Goal: Transaction & Acquisition: Purchase product/service

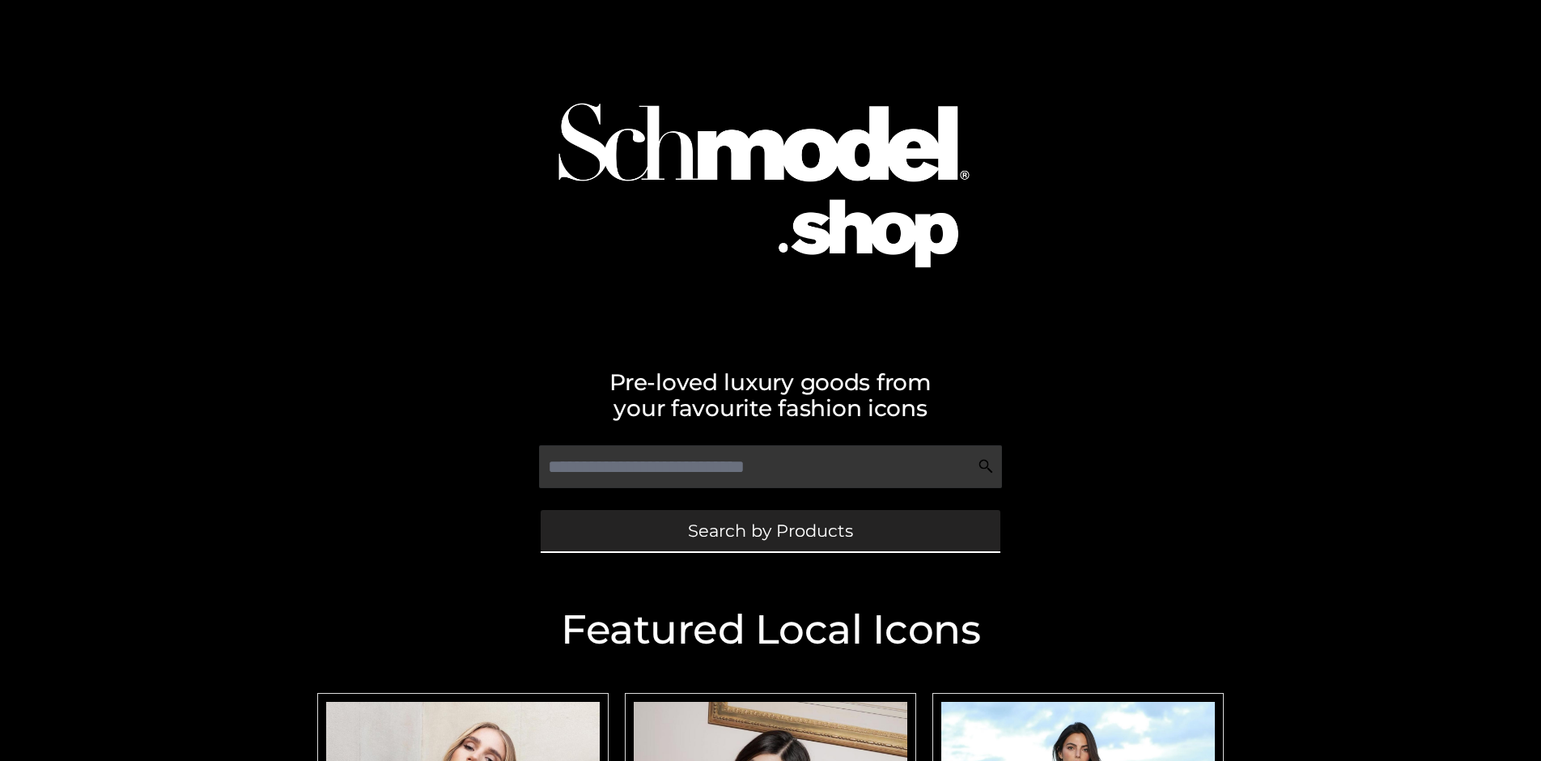
click at [770, 530] on span "Search by Products" at bounding box center [770, 530] width 165 height 17
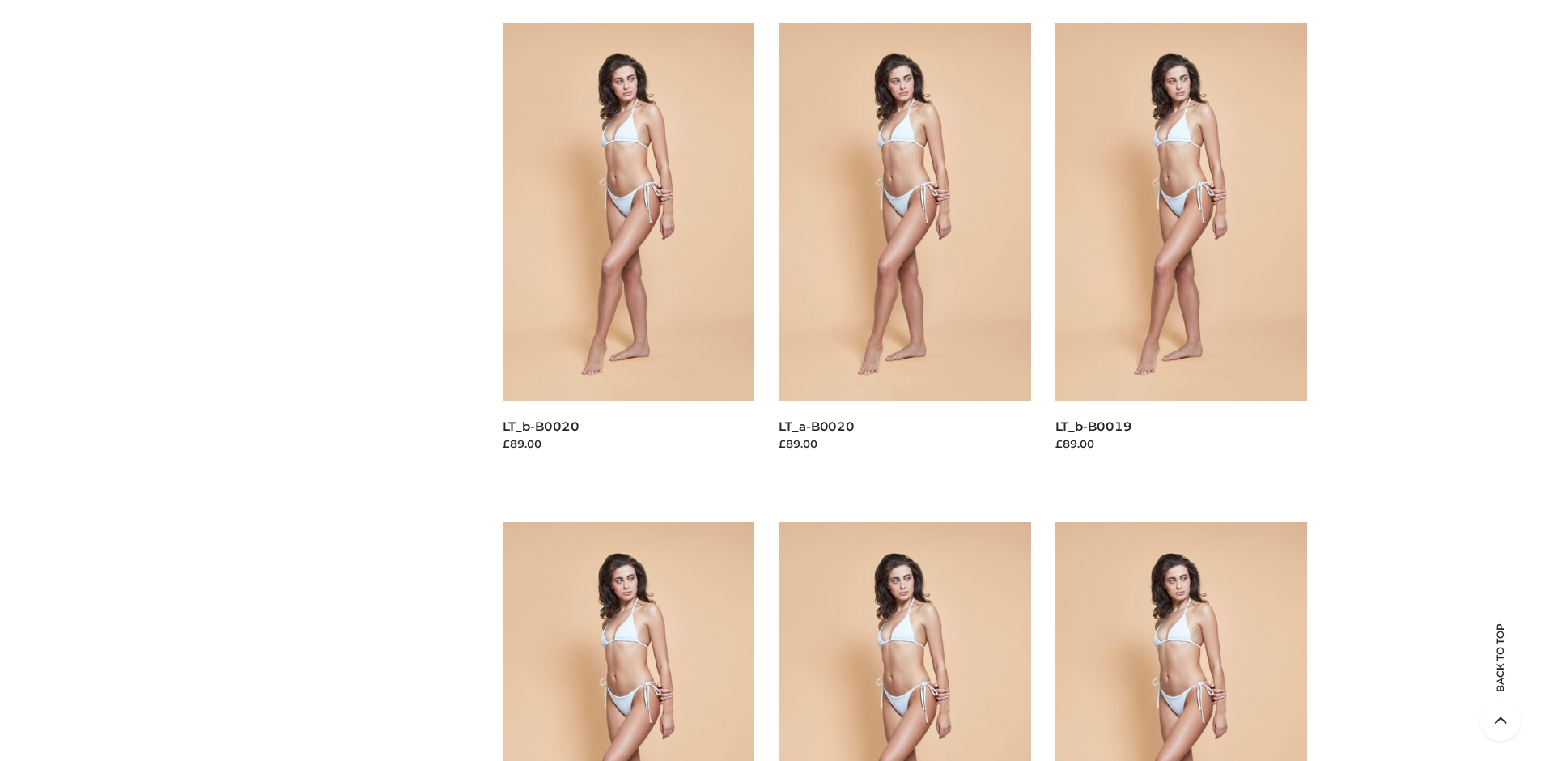
scroll to position [5433, 0]
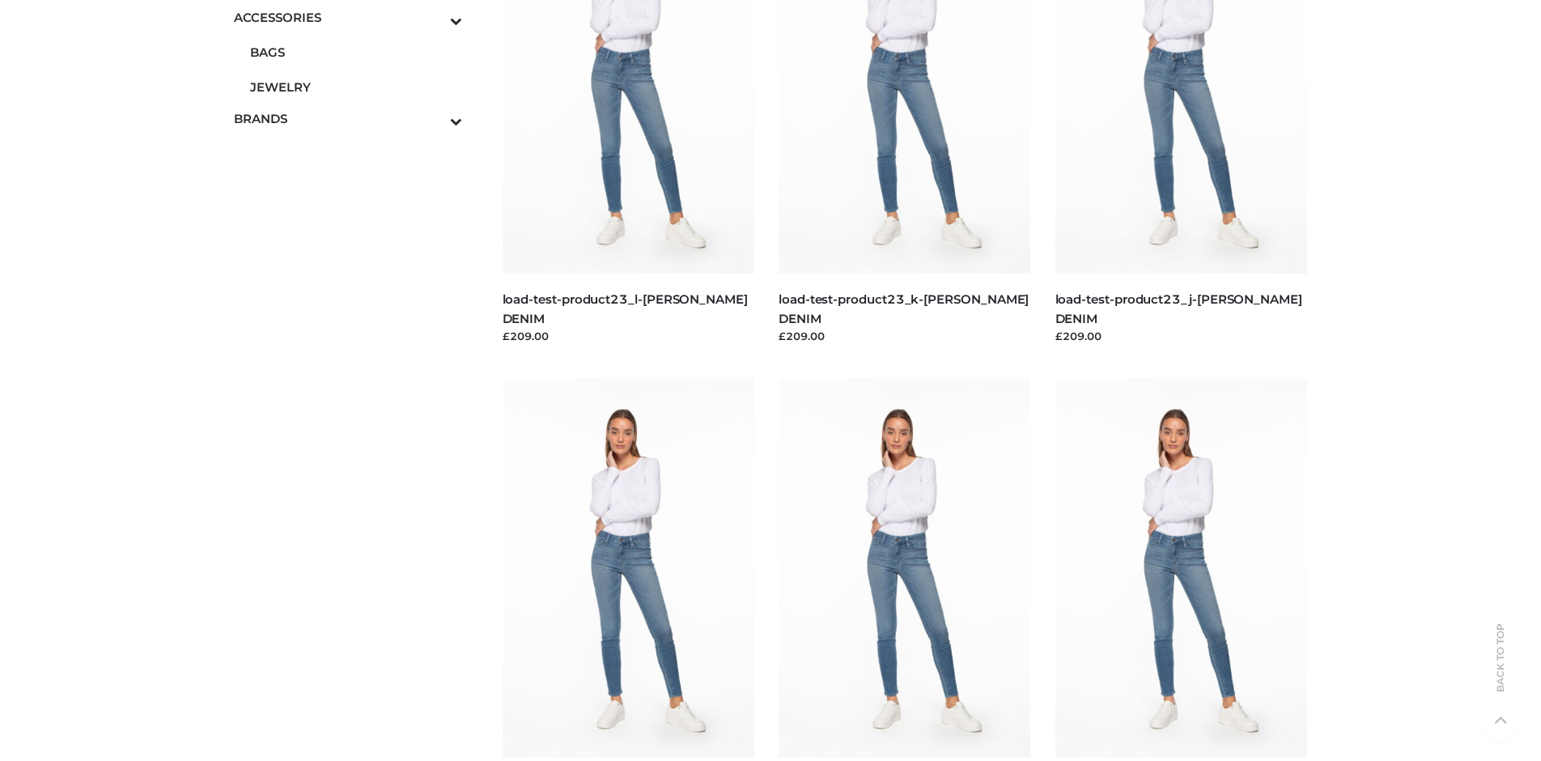
click at [355, 87] on span "JEWELRY" at bounding box center [356, 87] width 212 height 19
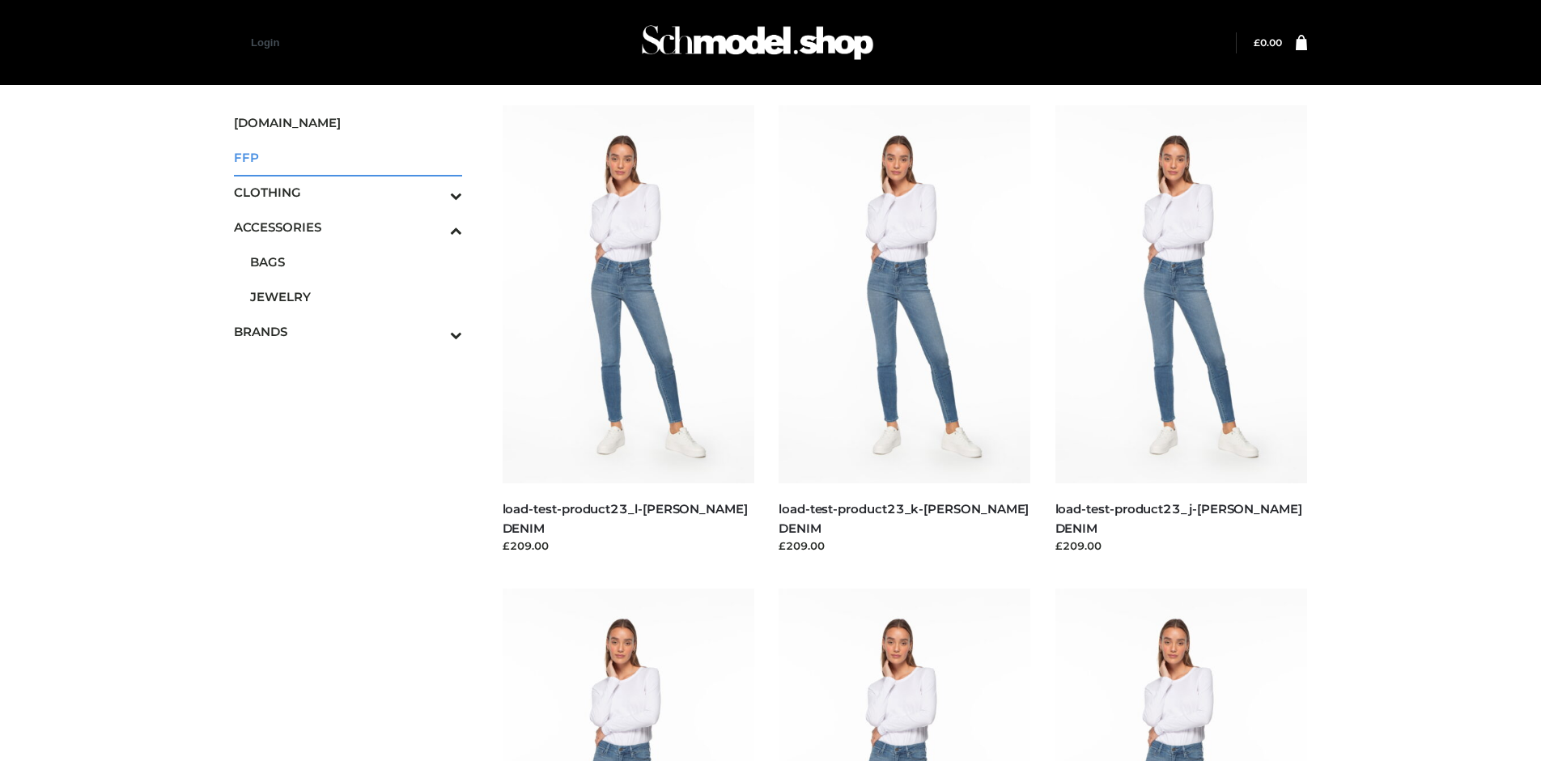
click at [347, 157] on span "FFP" at bounding box center [348, 157] width 228 height 19
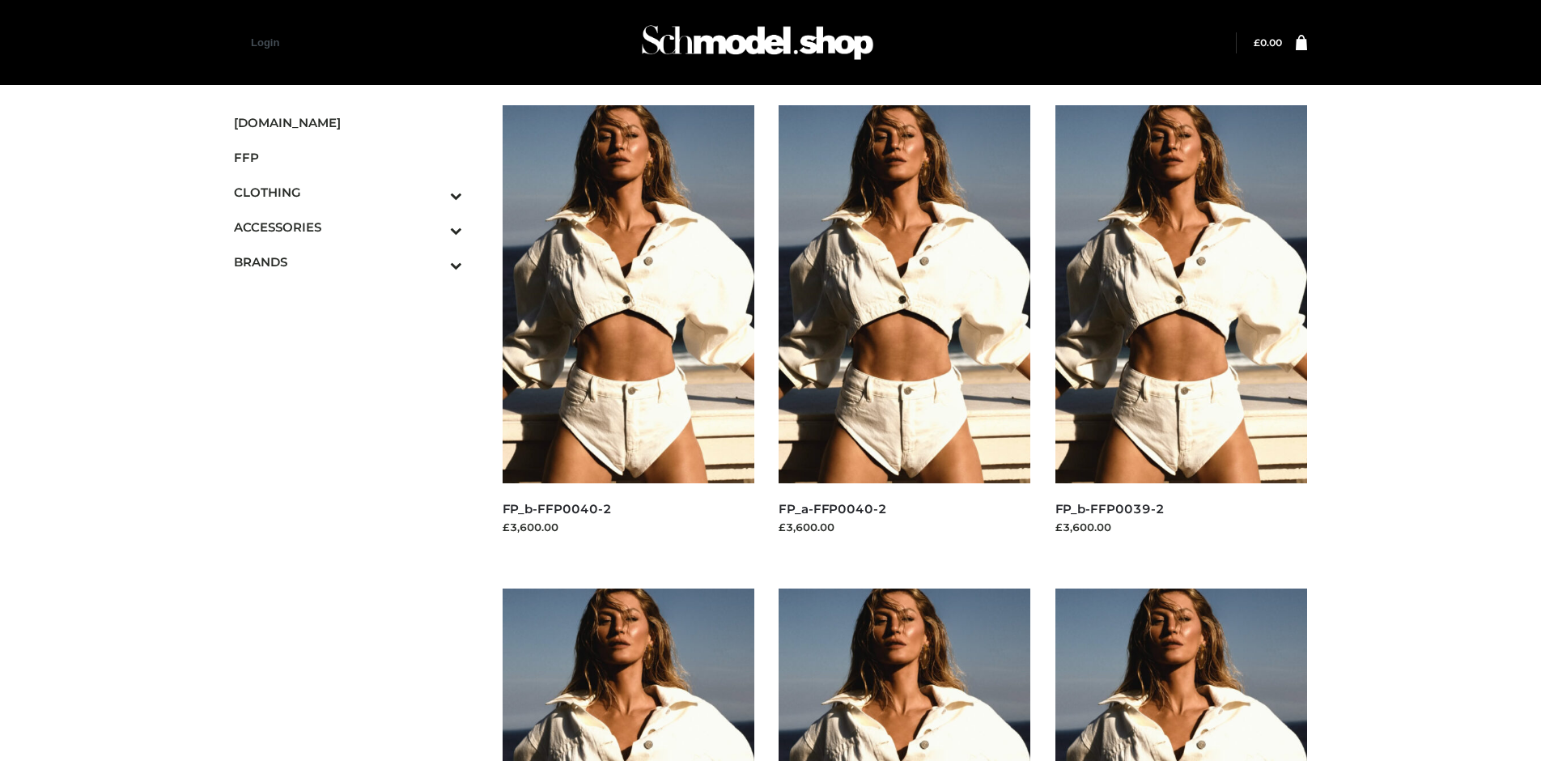
scroll to position [1246, 0]
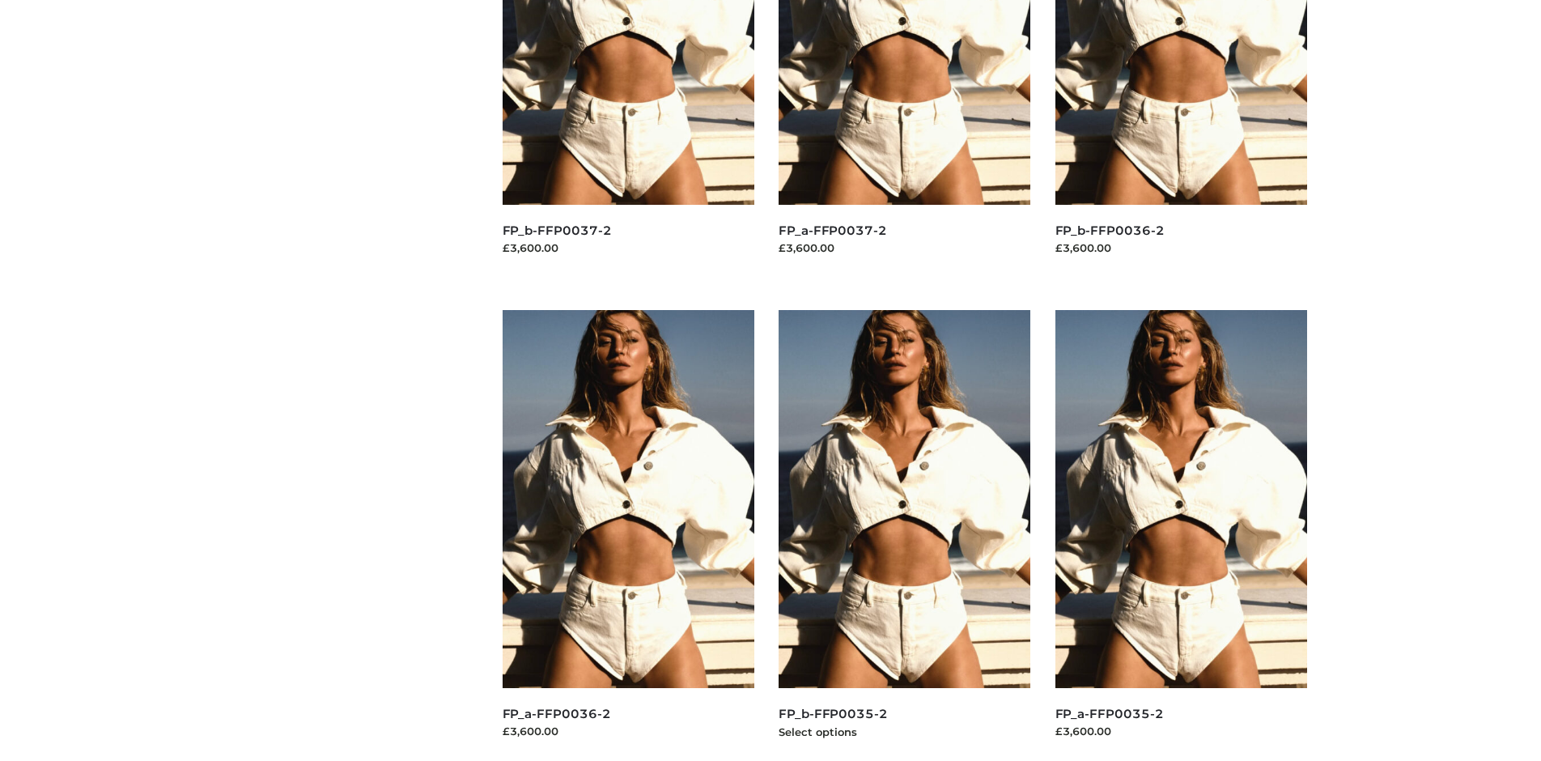
click at [904, 535] on img at bounding box center [905, 499] width 253 height 378
click at [628, 535] on img at bounding box center [629, 499] width 253 height 378
click at [904, 535] on img at bounding box center [905, 499] width 253 height 378
click at [1181, 535] on img at bounding box center [1182, 499] width 253 height 378
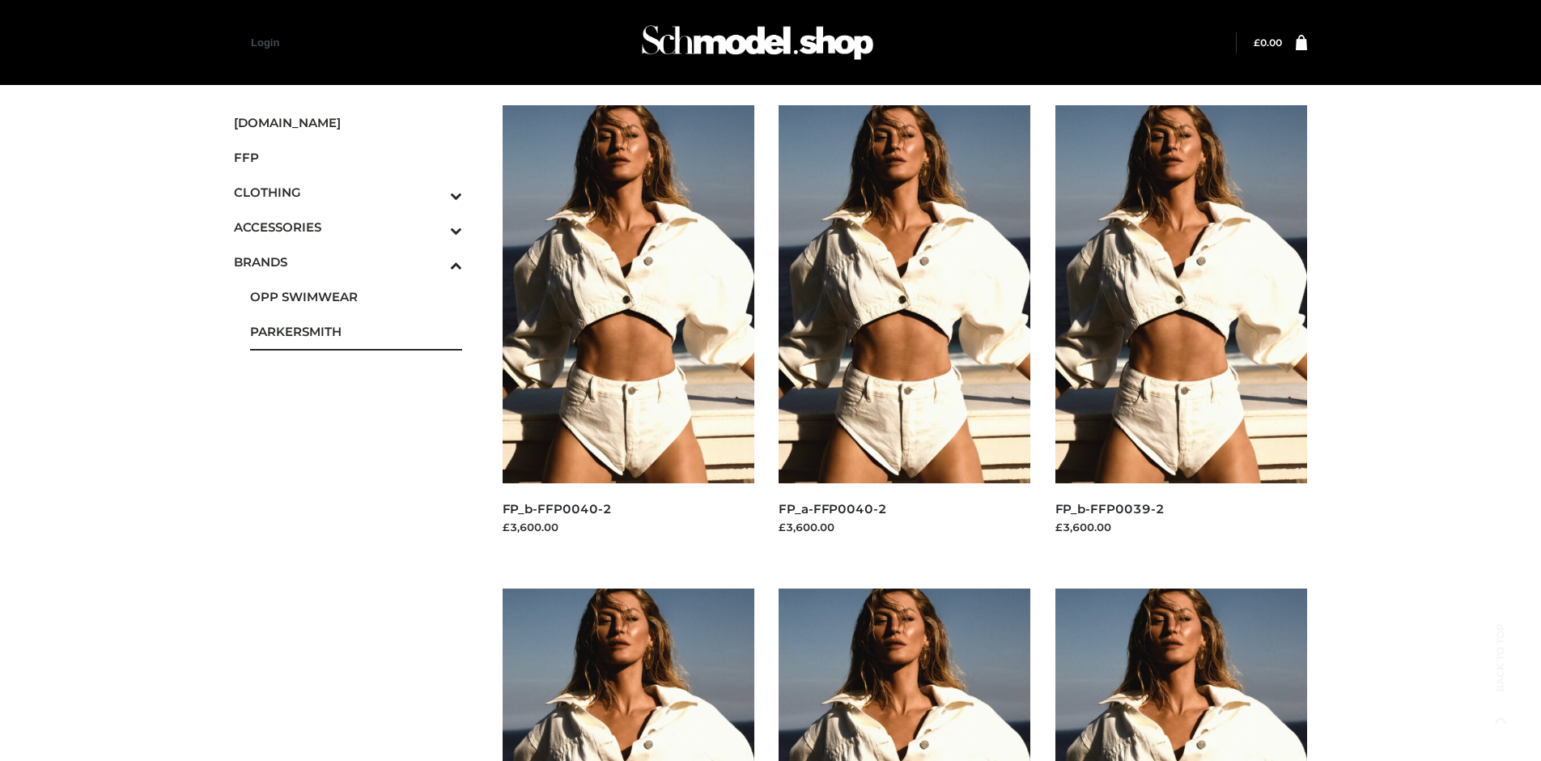
click at [355, 331] on span "PARKERSMITH" at bounding box center [356, 331] width 212 height 19
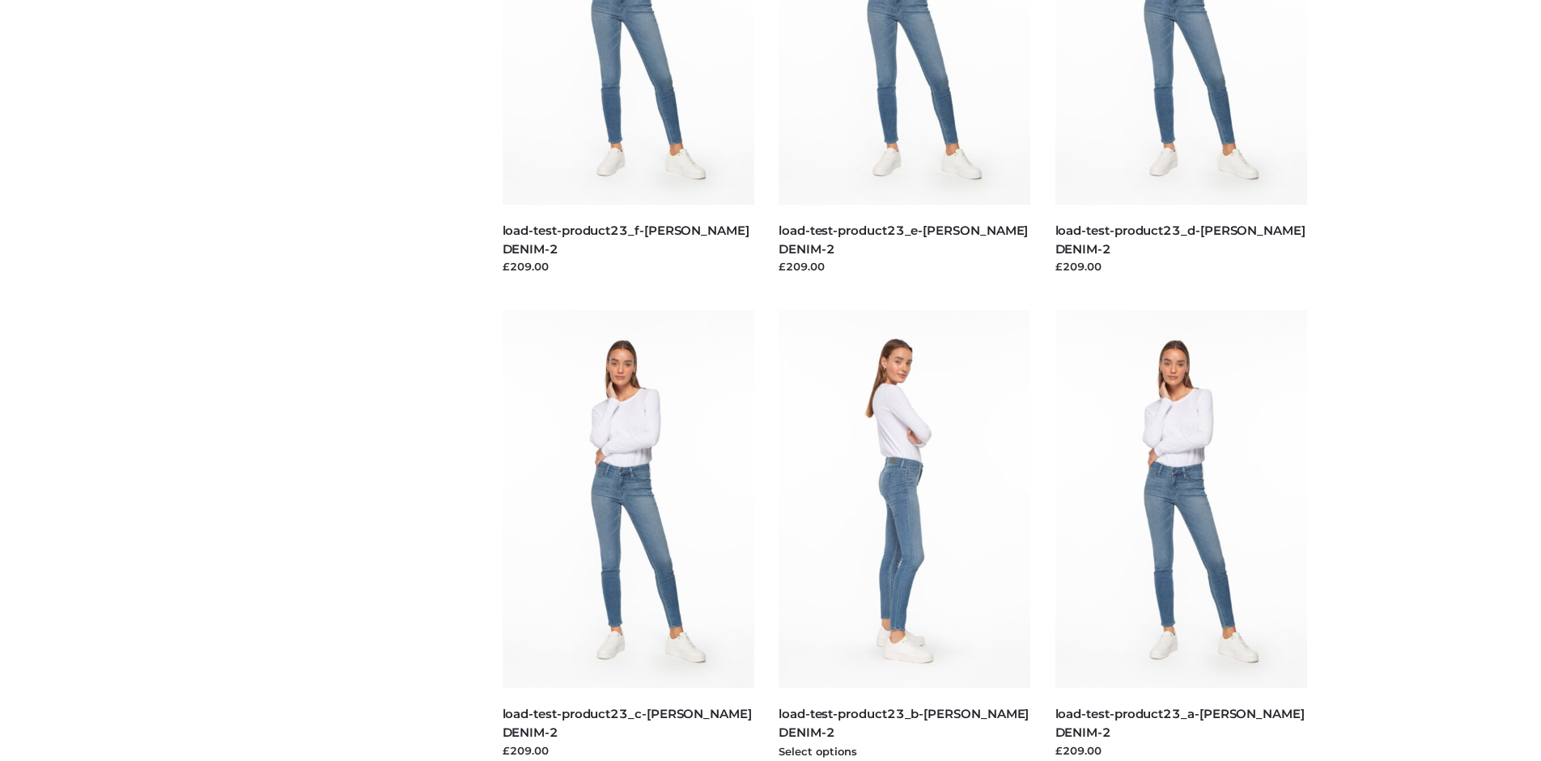
click at [904, 535] on img at bounding box center [905, 499] width 253 height 378
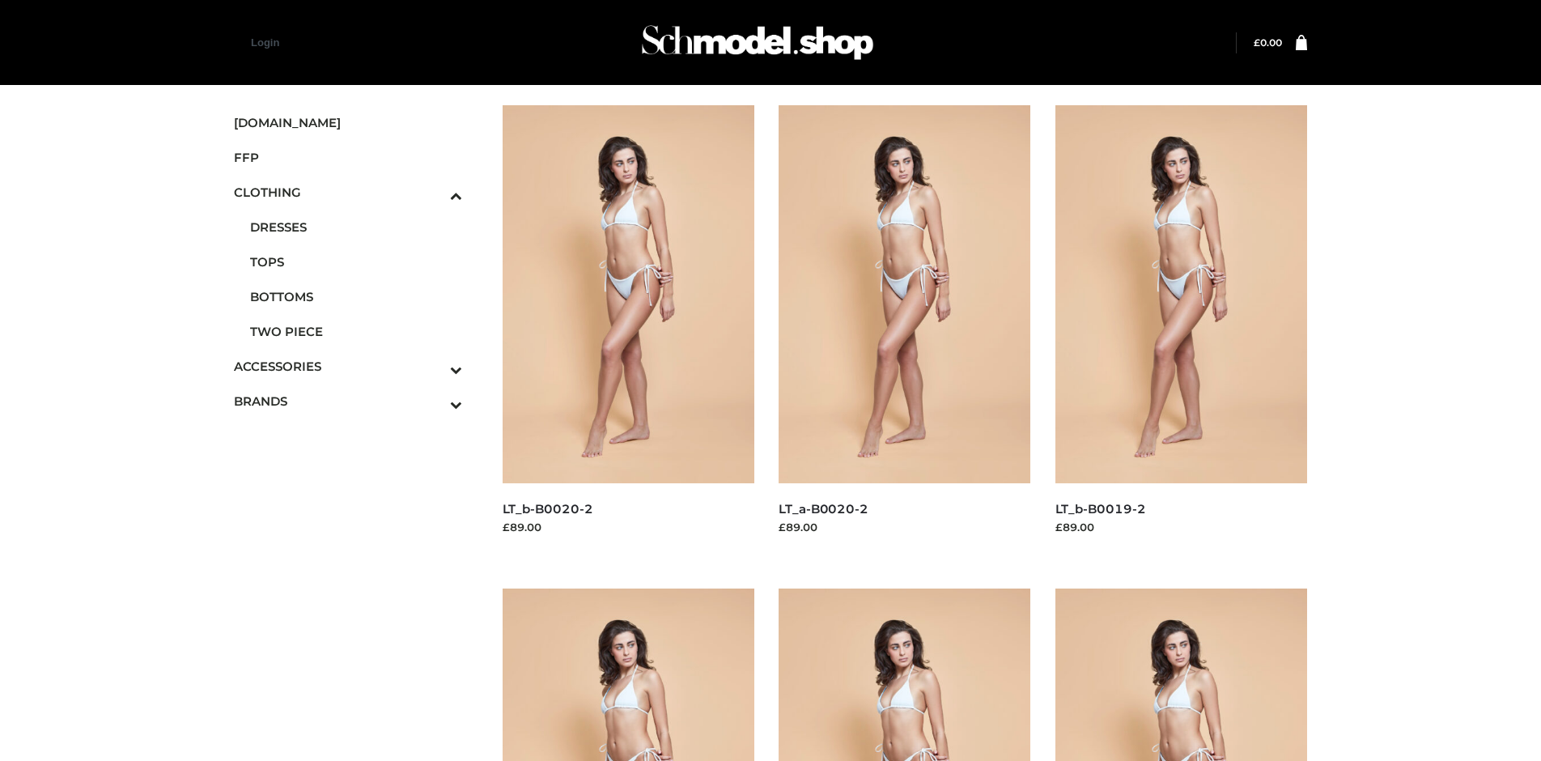
scroll to position [763, 0]
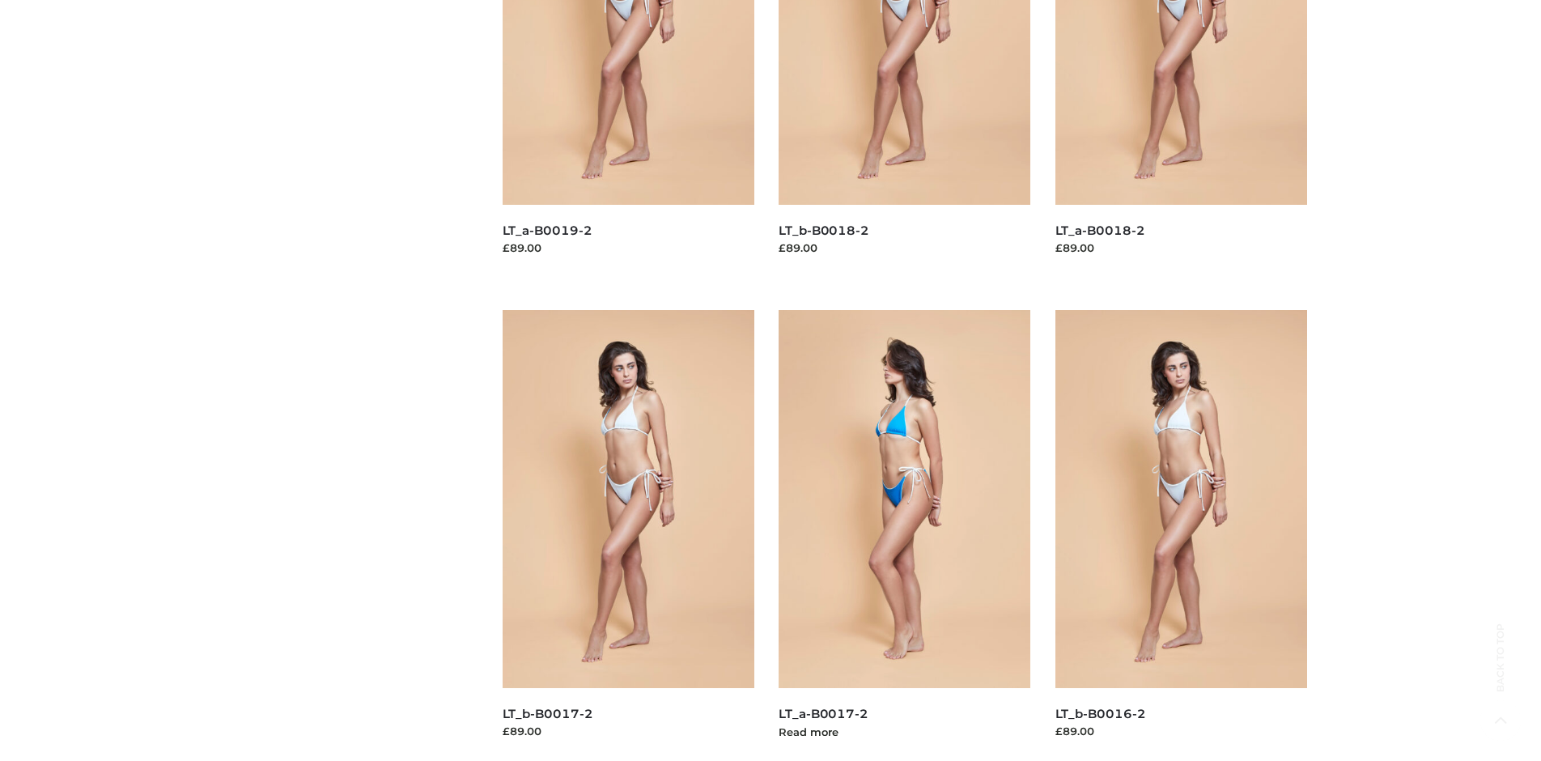
click at [904, 535] on img at bounding box center [905, 499] width 253 height 378
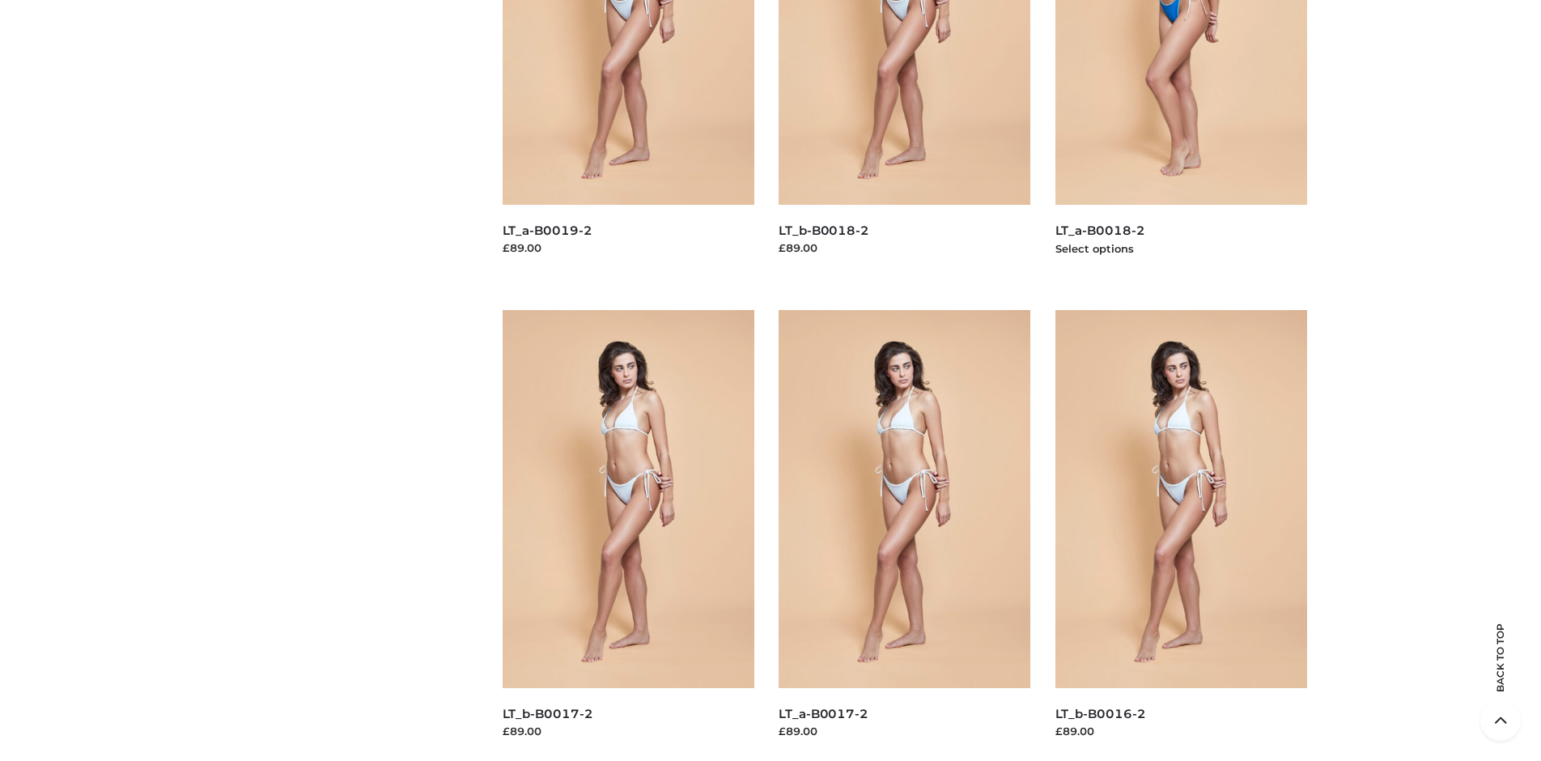
scroll to position [0, 0]
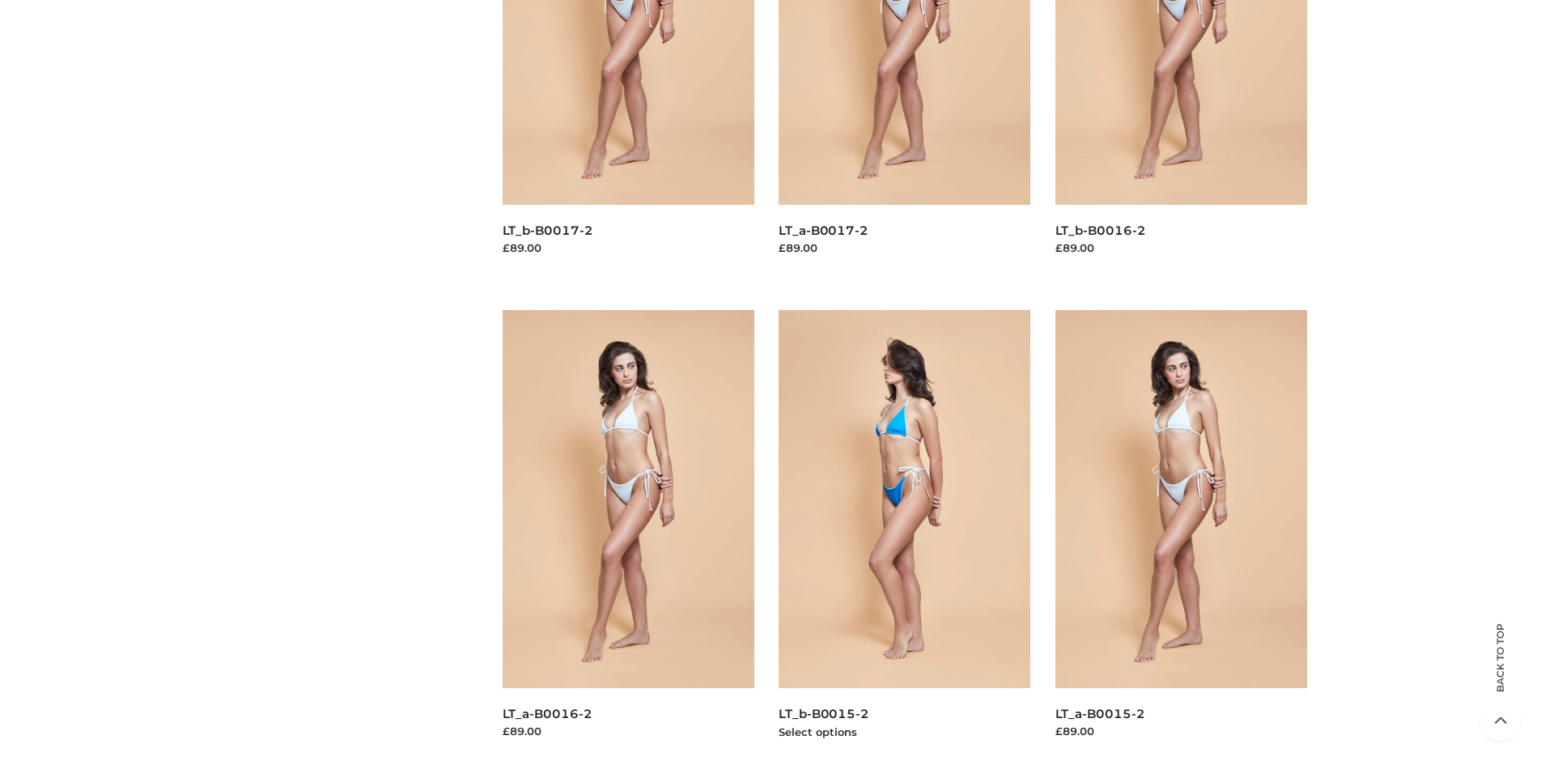
click at [904, 535] on img at bounding box center [905, 499] width 253 height 378
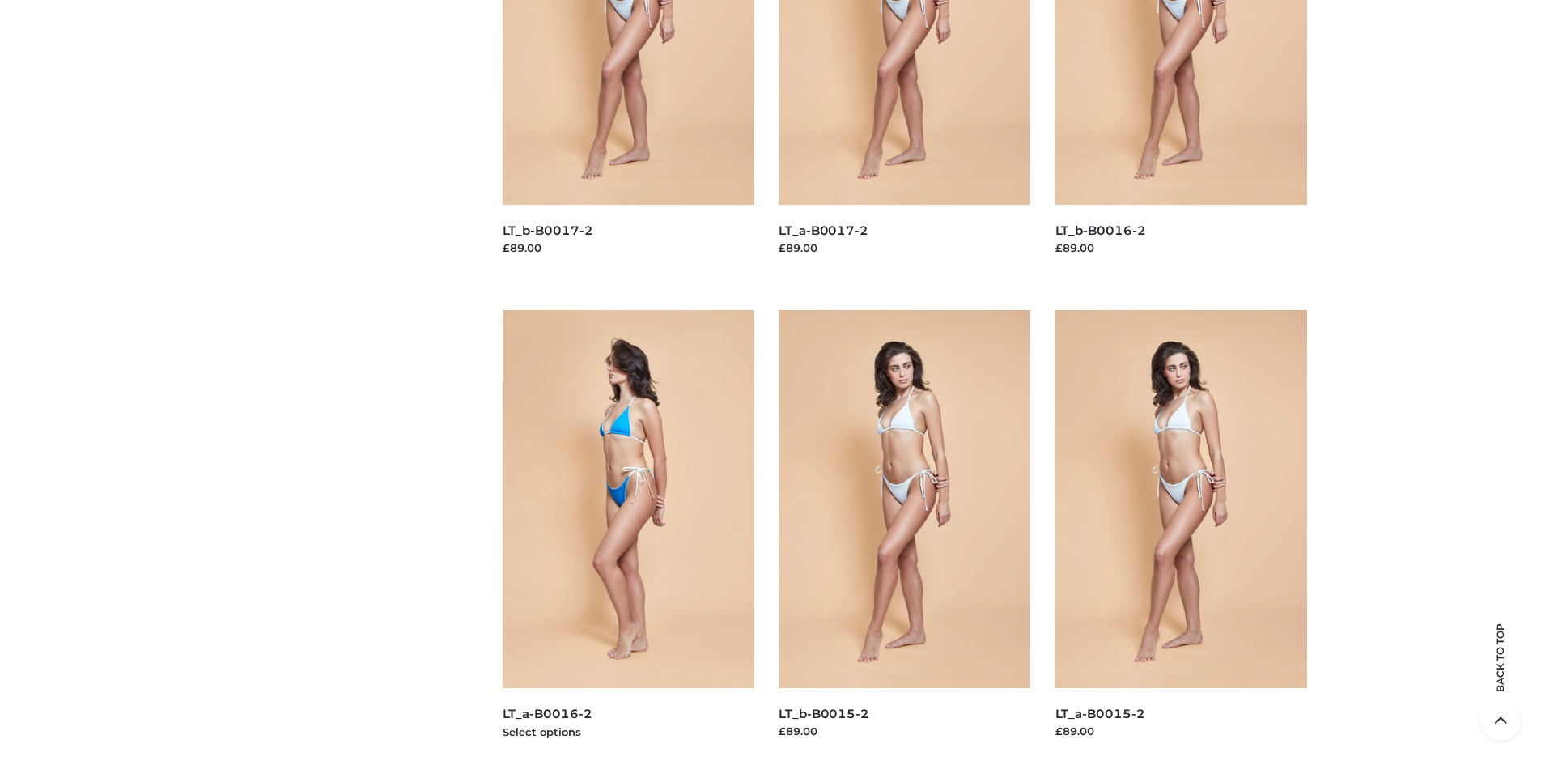
click at [628, 535] on img at bounding box center [629, 499] width 253 height 378
